Goal: Task Accomplishment & Management: Manage account settings

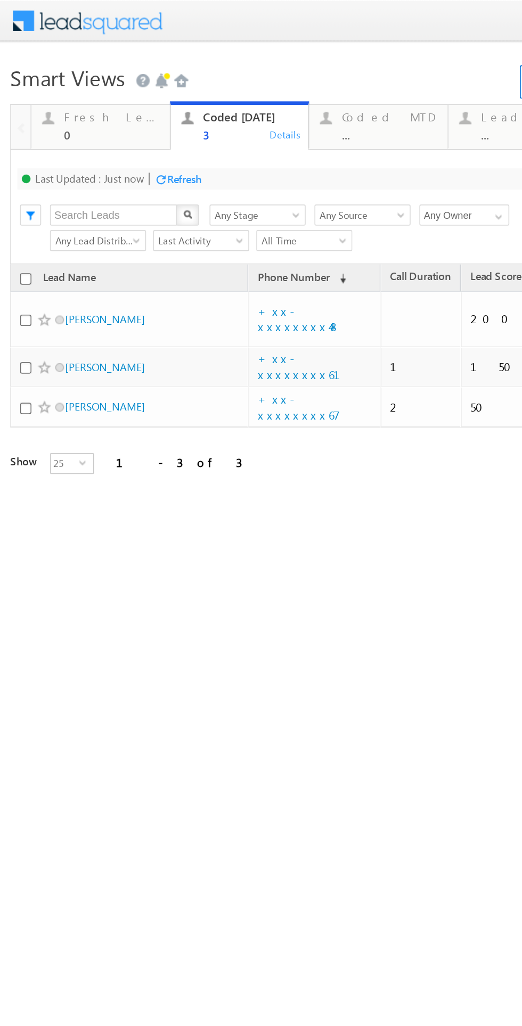
click at [50, 67] on div "Fresh Leads" at bounding box center [65, 71] width 58 height 9
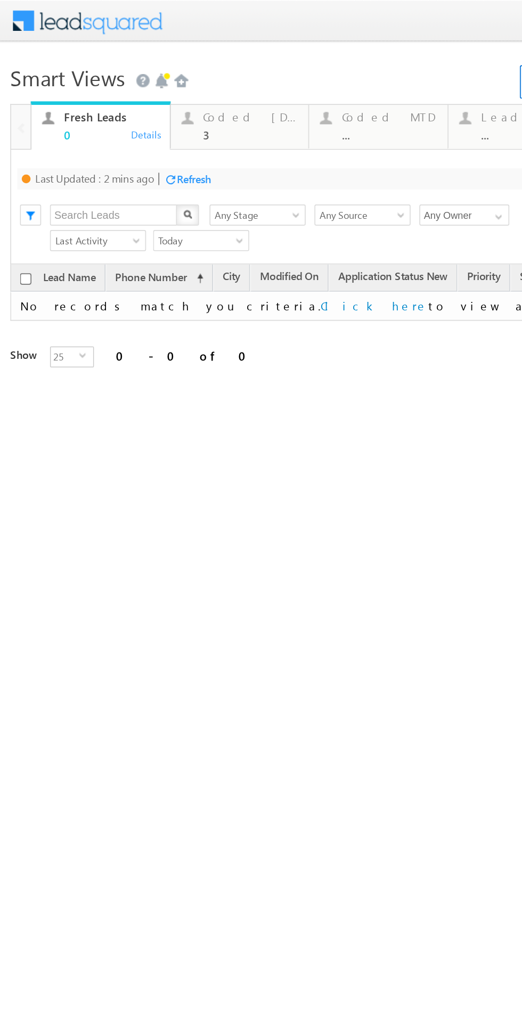
click at [118, 108] on div "Refresh" at bounding box center [114, 108] width 21 height 8
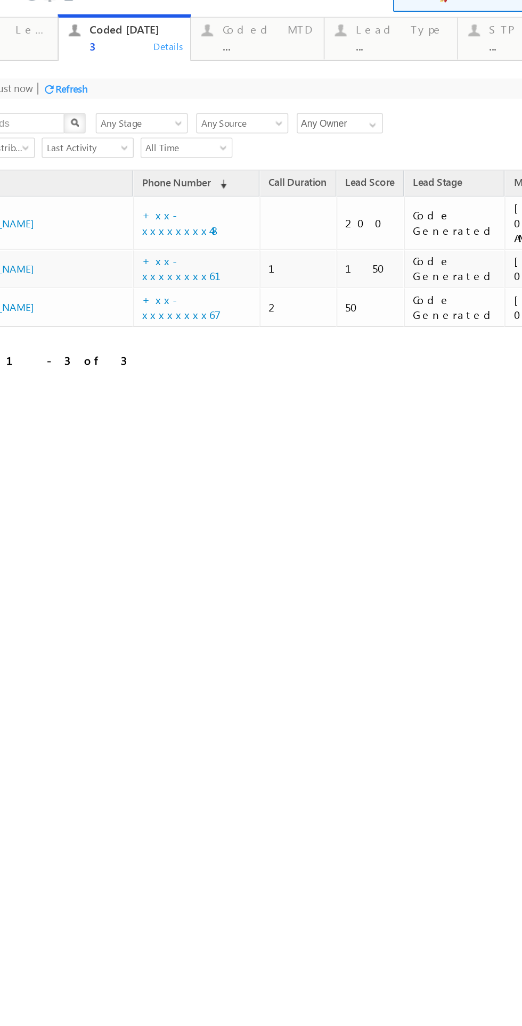
click at [8, 22] on div "Refresh" at bounding box center [4, 26] width 21 height 8
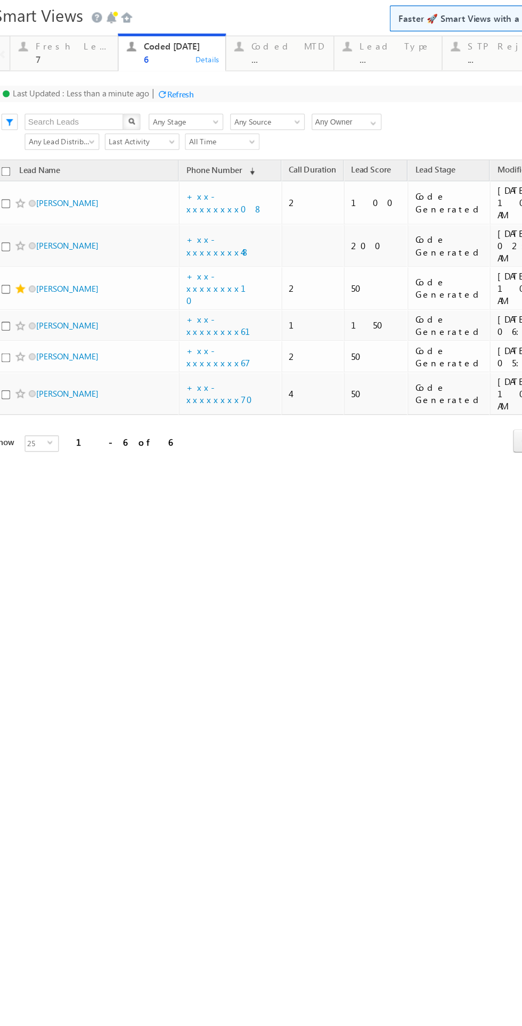
click at [39, 38] on div "7" at bounding box center [52, 36] width 58 height 8
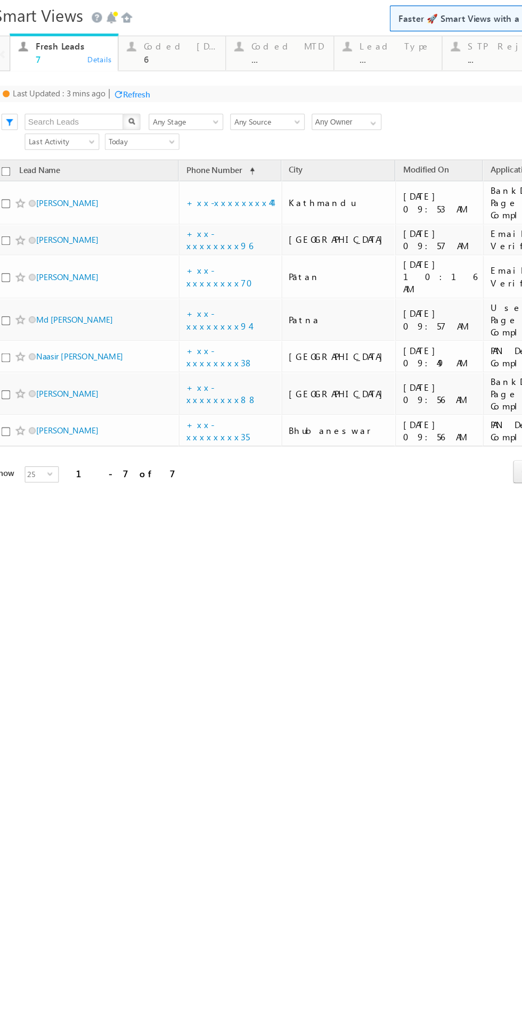
click at [99, 60] on div "Refresh" at bounding box center [102, 64] width 21 height 8
click at [133, 26] on div "Coded Today" at bounding box center [137, 26] width 58 height 9
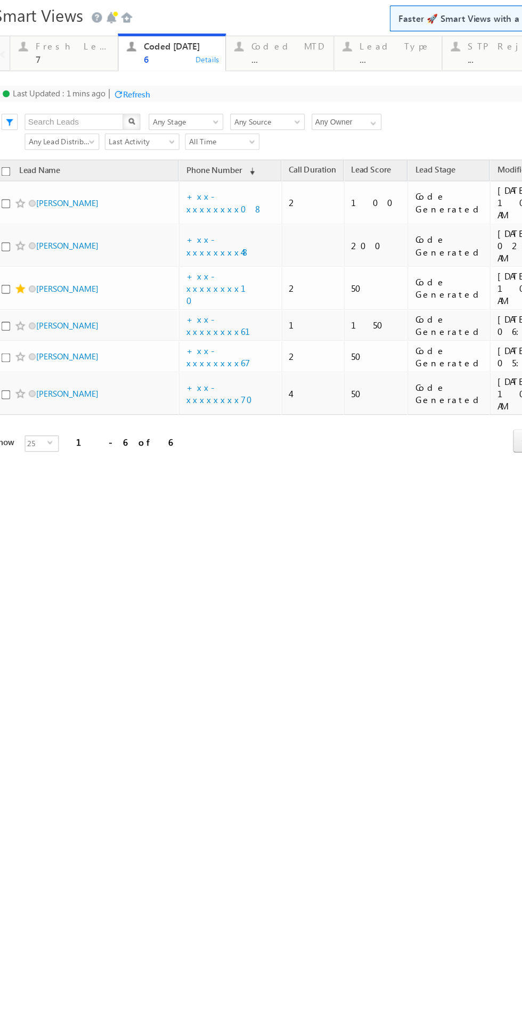
click at [109, 61] on div "Refresh" at bounding box center [102, 64] width 21 height 8
click at [103, 63] on div "Refresh" at bounding box center [96, 64] width 21 height 8
click at [100, 63] on div "Refresh" at bounding box center [96, 64] width 21 height 8
click at [42, 32] on div "7" at bounding box center [52, 36] width 58 height 8
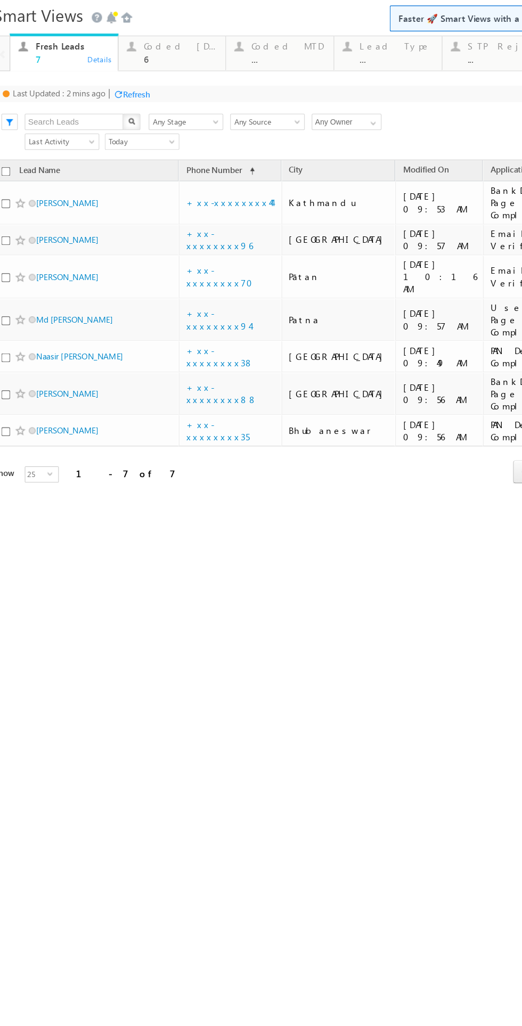
click at [101, 64] on div "Refresh" at bounding box center [102, 64] width 21 height 8
click at [46, 145] on link "Julee patwa" at bounding box center [48, 148] width 48 height 8
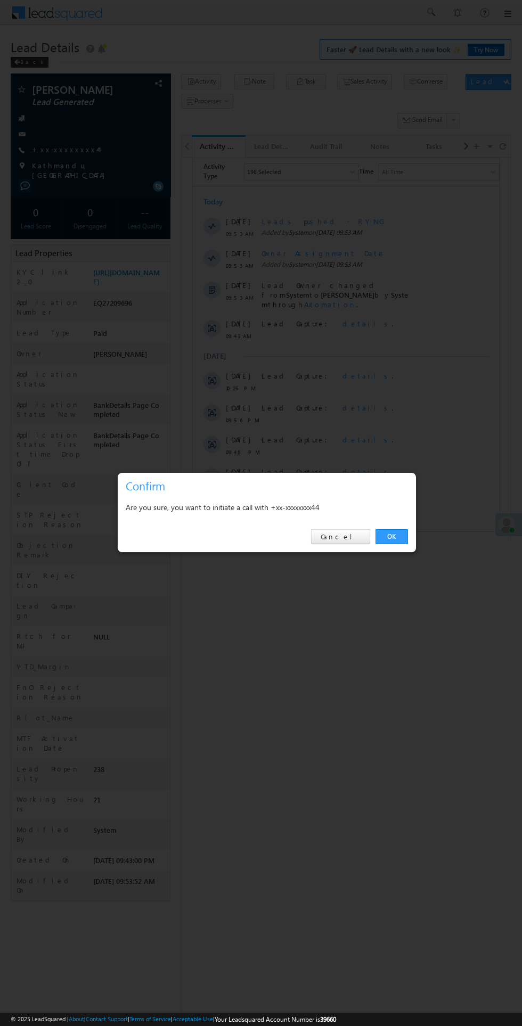
click at [391, 537] on link "OK" at bounding box center [391, 536] width 32 height 15
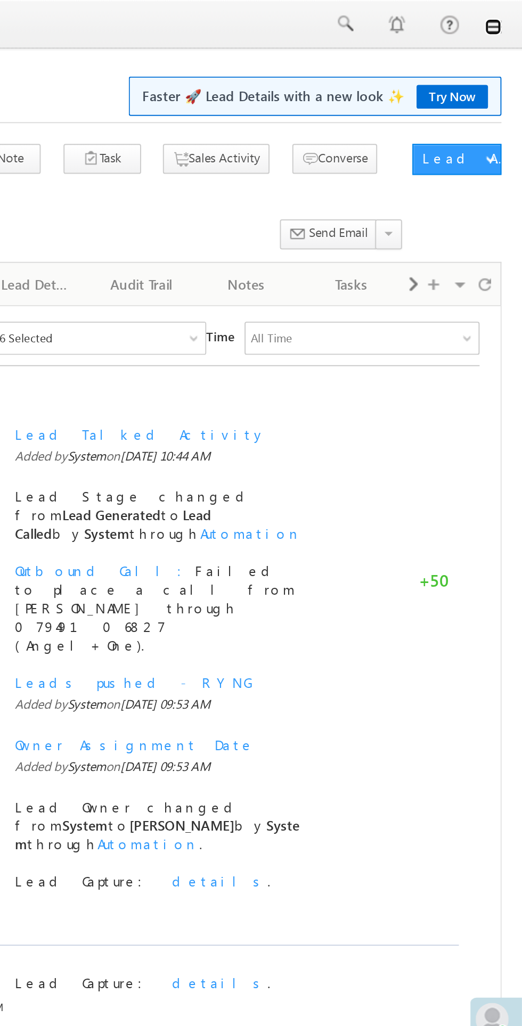
click at [509, 16] on link at bounding box center [507, 14] width 9 height 9
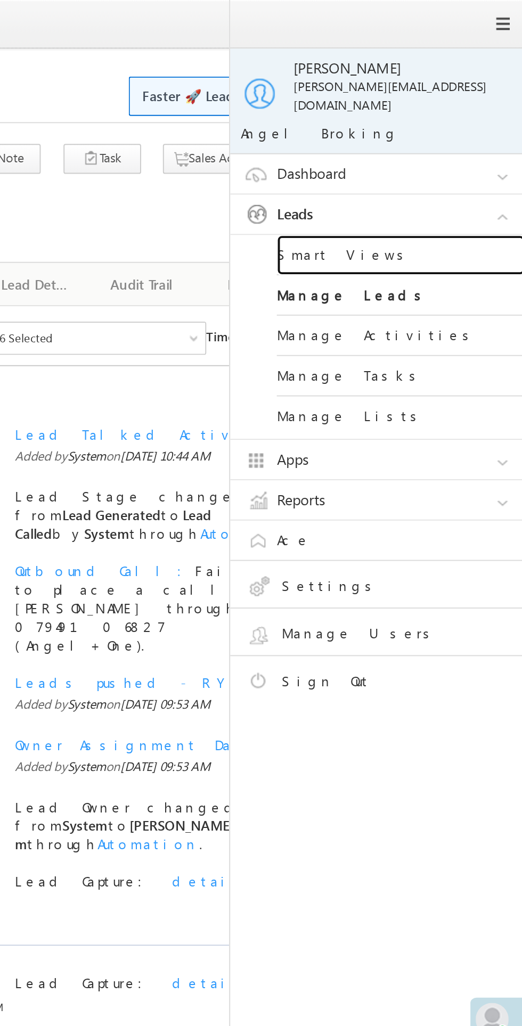
click at [429, 121] on link "Smart Views" at bounding box center [460, 131] width 128 height 21
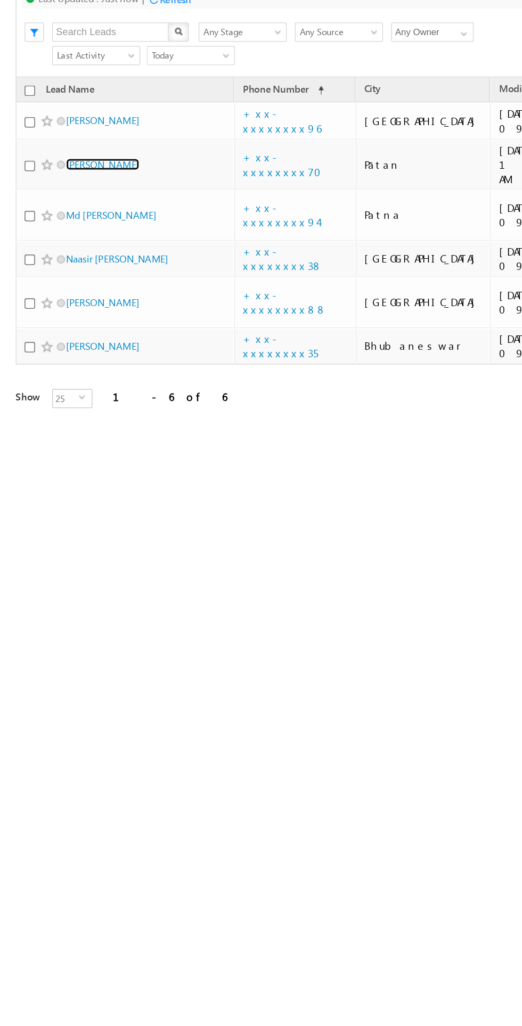
click at [71, 48] on link "Ashish Dahiya" at bounding box center [67, 52] width 48 height 8
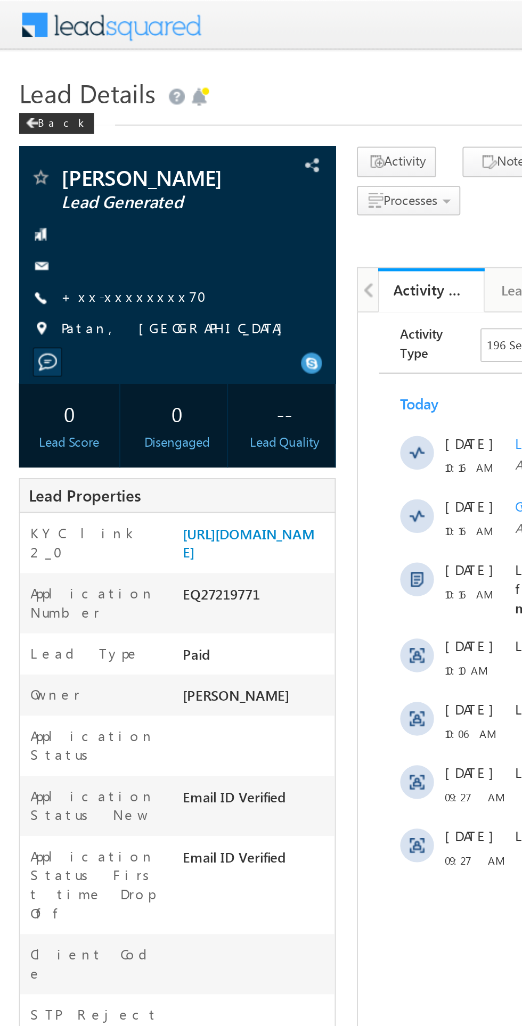
click at [71, 150] on link "+xx-xxxxxxxx70" at bounding box center [72, 149] width 80 height 9
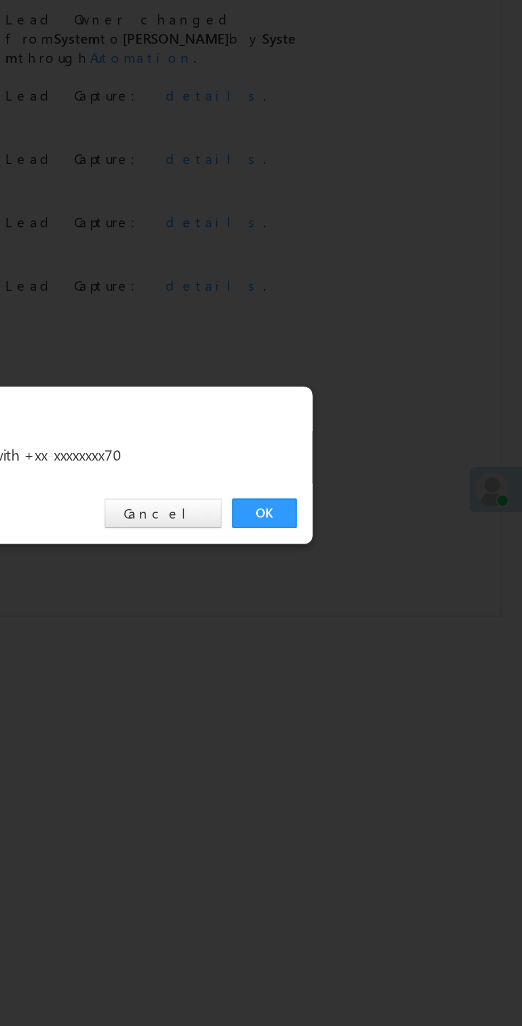
click at [391, 534] on link "OK" at bounding box center [391, 536] width 32 height 15
